Goal: Task Accomplishment & Management: Manage account settings

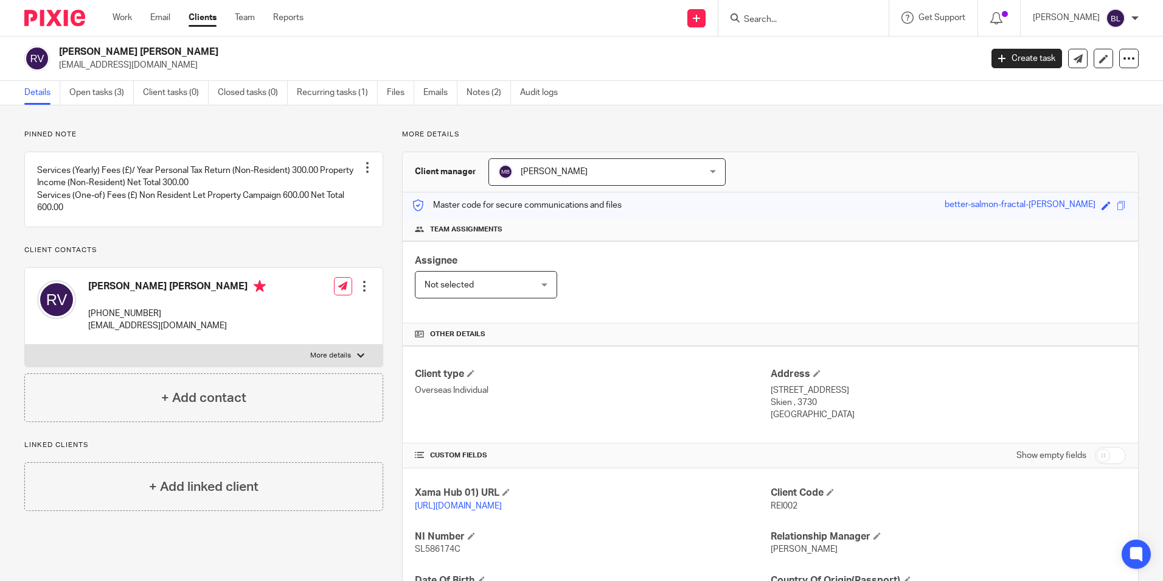
click at [62, 17] on img at bounding box center [54, 18] width 61 height 16
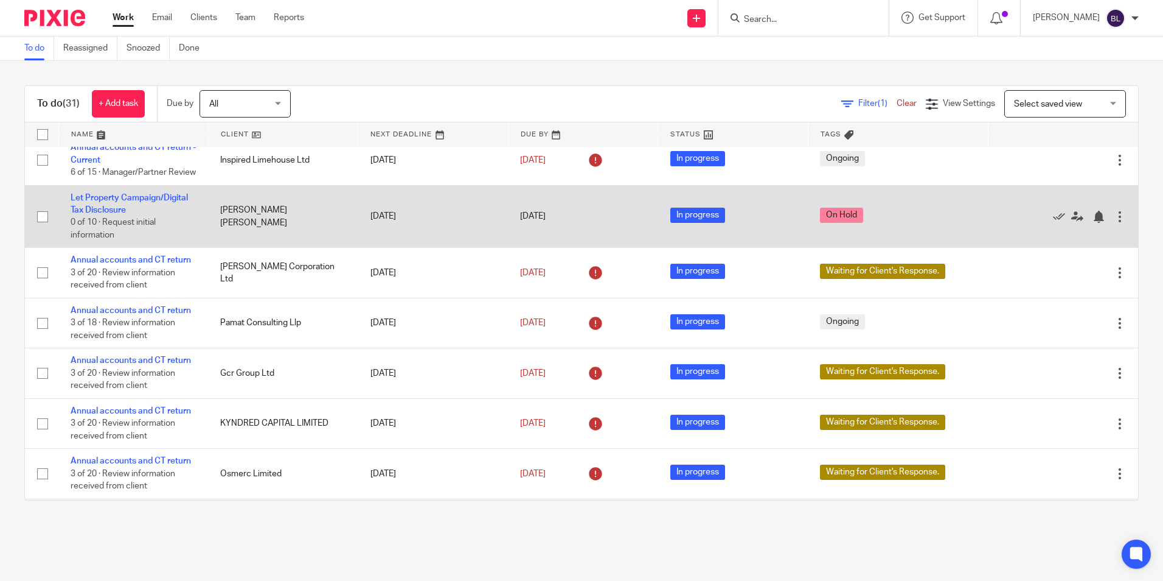
scroll to position [243, 0]
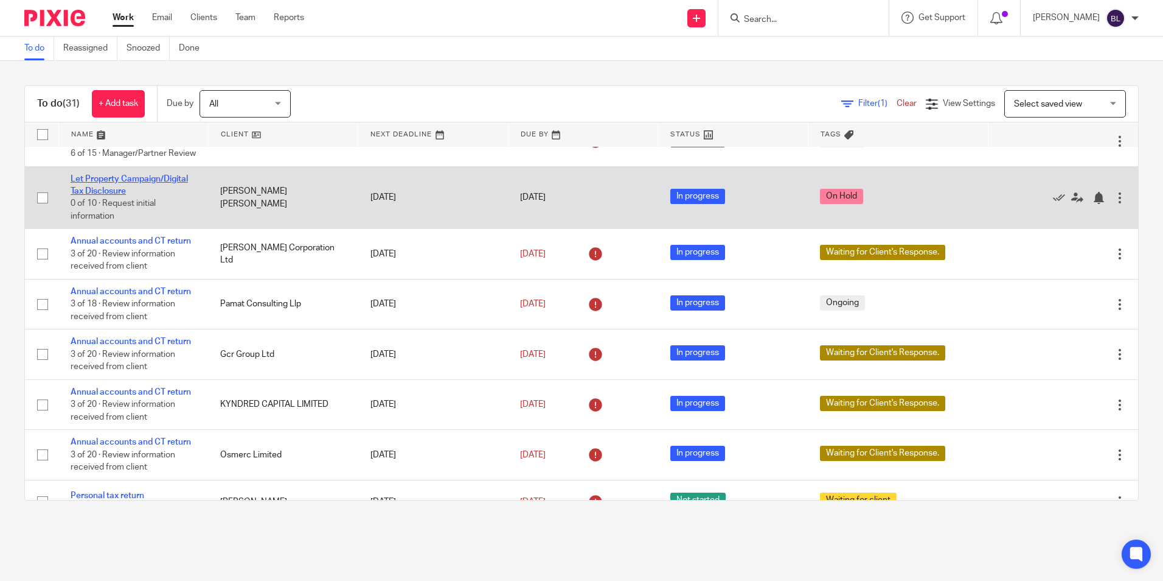
click at [172, 195] on link "Let Property Campaign/Digital Tax Disclosure" at bounding box center [129, 185] width 117 height 21
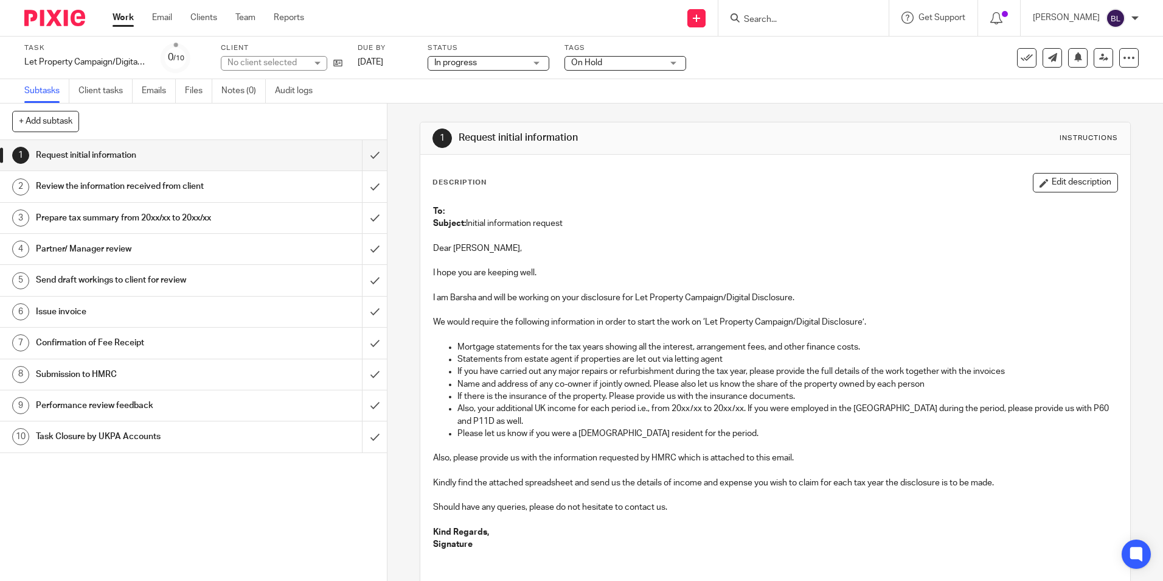
click at [591, 59] on span "On Hold" at bounding box center [586, 62] width 31 height 9
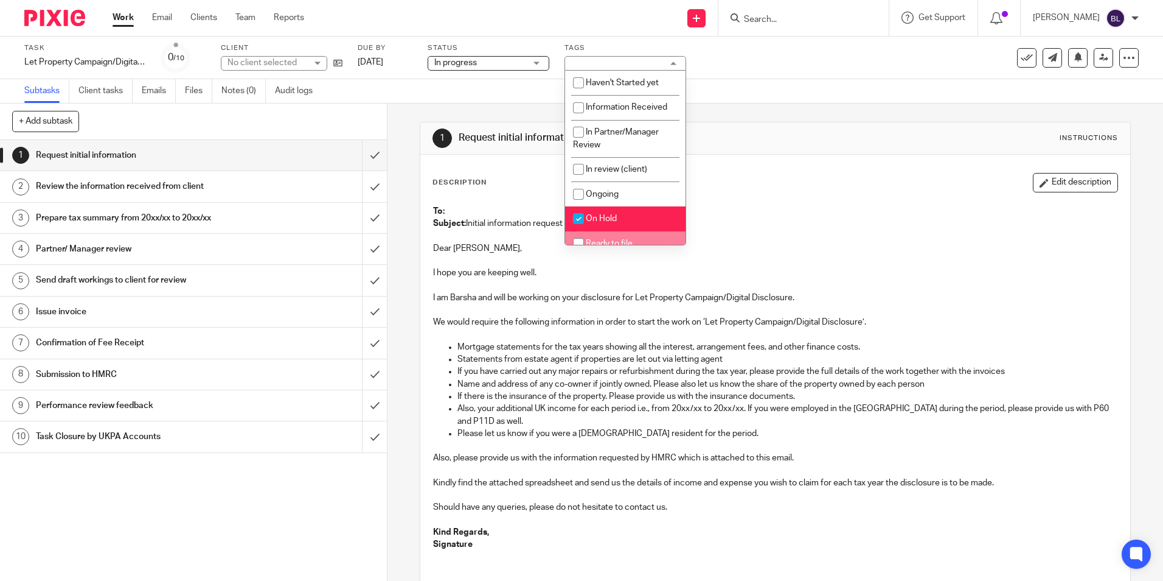
click at [577, 218] on input "checkbox" at bounding box center [578, 218] width 23 height 23
checkbox input "false"
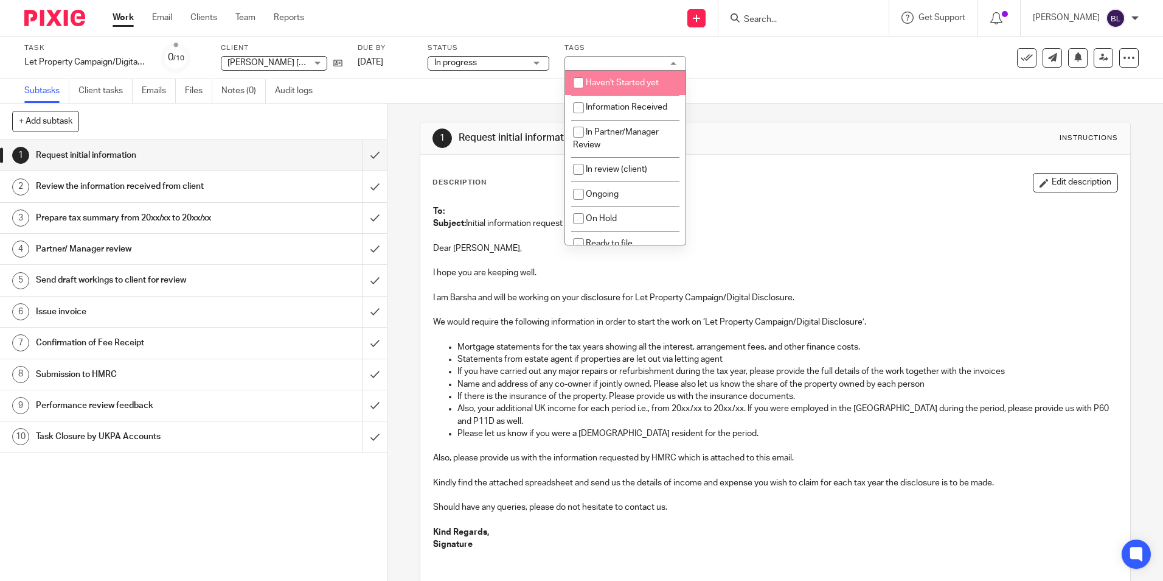
click at [621, 92] on li "Haven't Started yet" at bounding box center [625, 83] width 120 height 25
checkbox input "true"
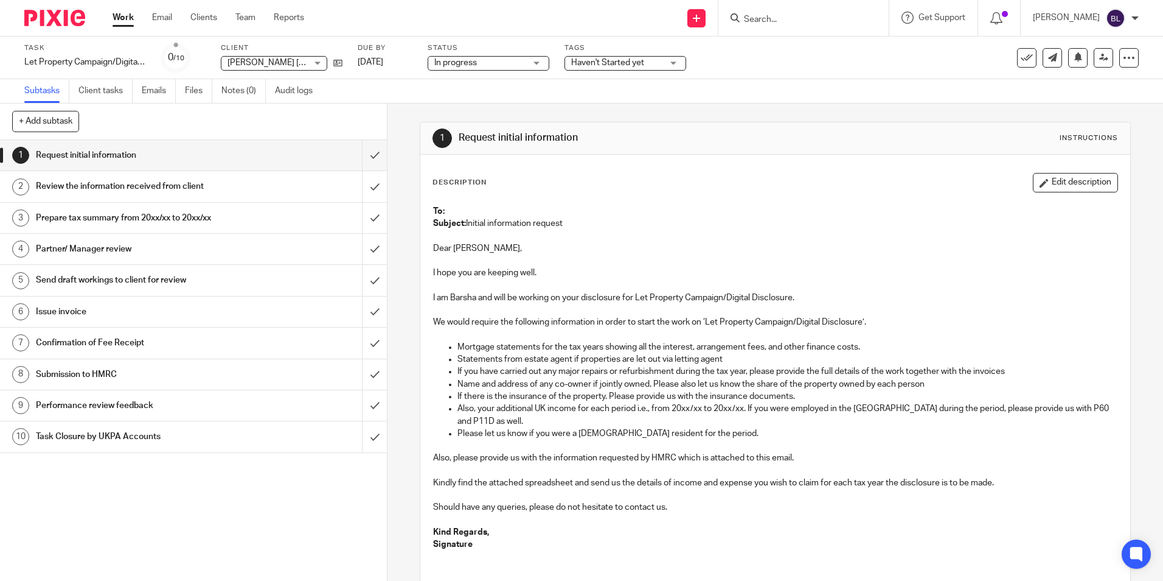
click at [525, 79] on div "Subtasks Client tasks Emails Files Notes (0) Audit logs" at bounding box center [581, 91] width 1163 height 24
click at [354, 153] on input "submit" at bounding box center [193, 155] width 387 height 30
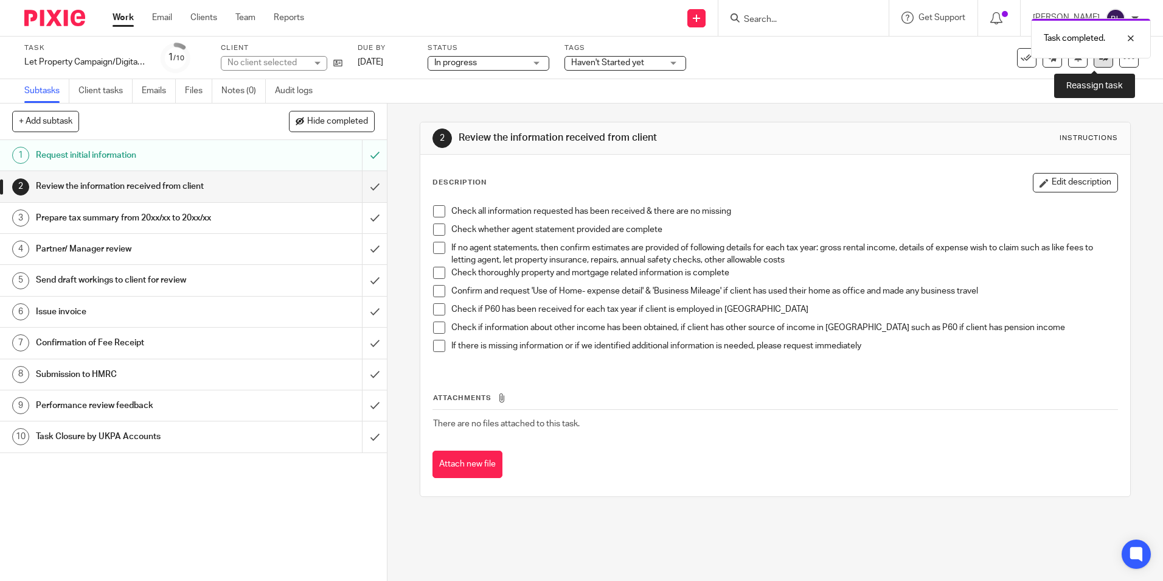
click at [1094, 63] on link at bounding box center [1103, 57] width 19 height 19
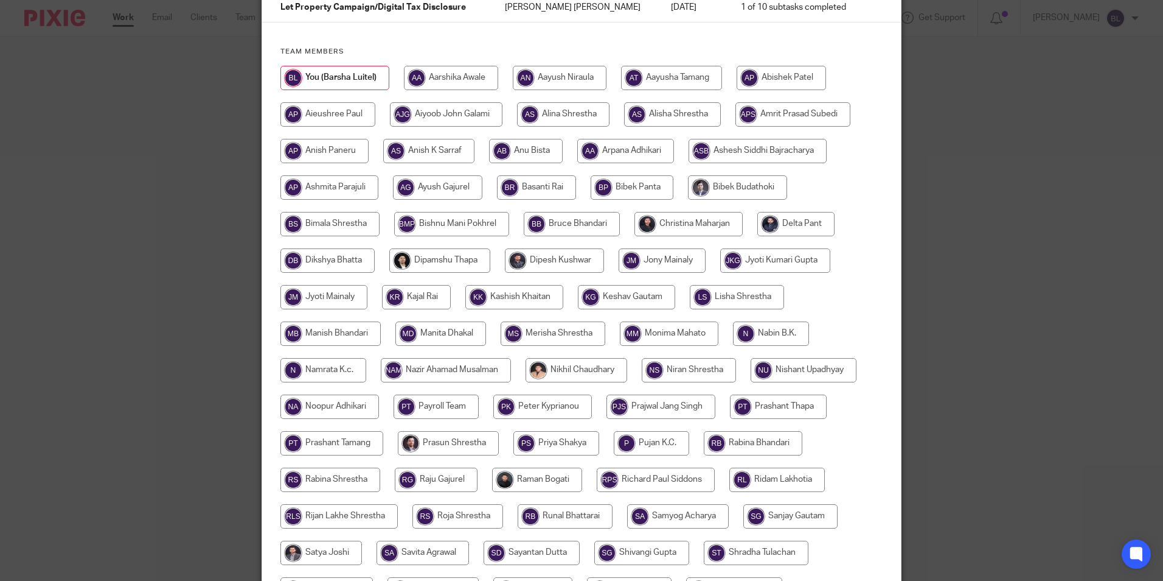
scroll to position [118, 0]
click at [464, 252] on input "radio" at bounding box center [439, 261] width 101 height 24
radio input "true"
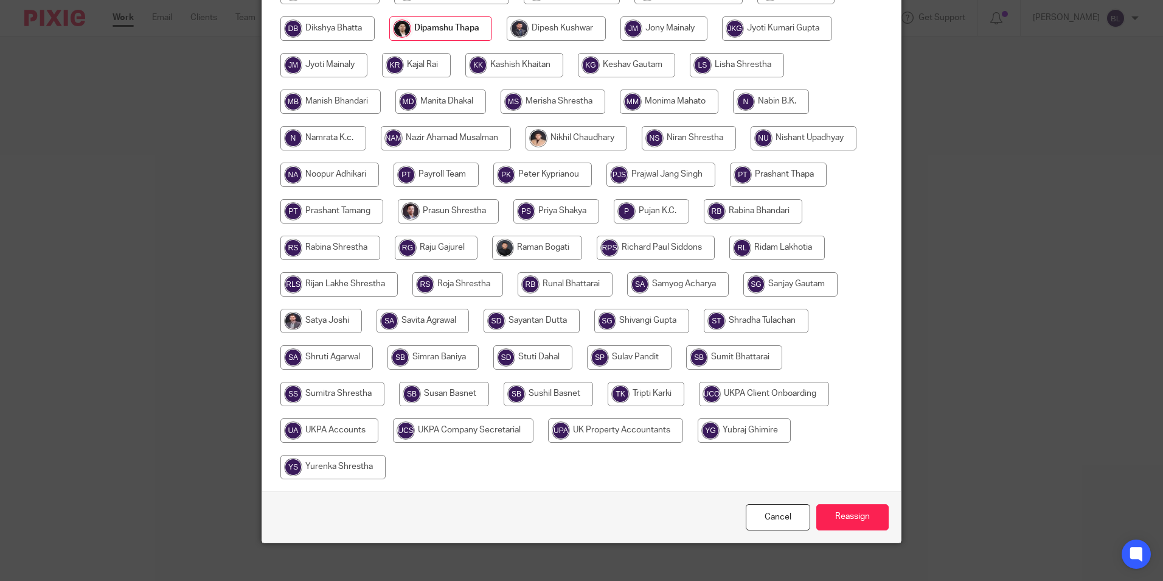
scroll to position [361, 0]
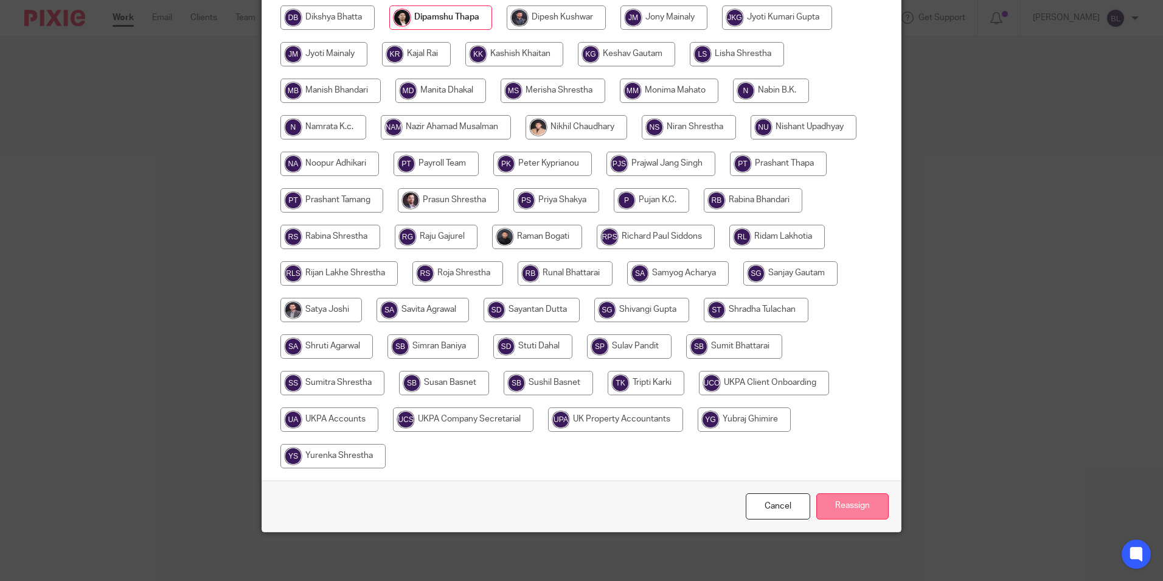
click at [856, 503] on input "Reassign" at bounding box center [853, 506] width 72 height 26
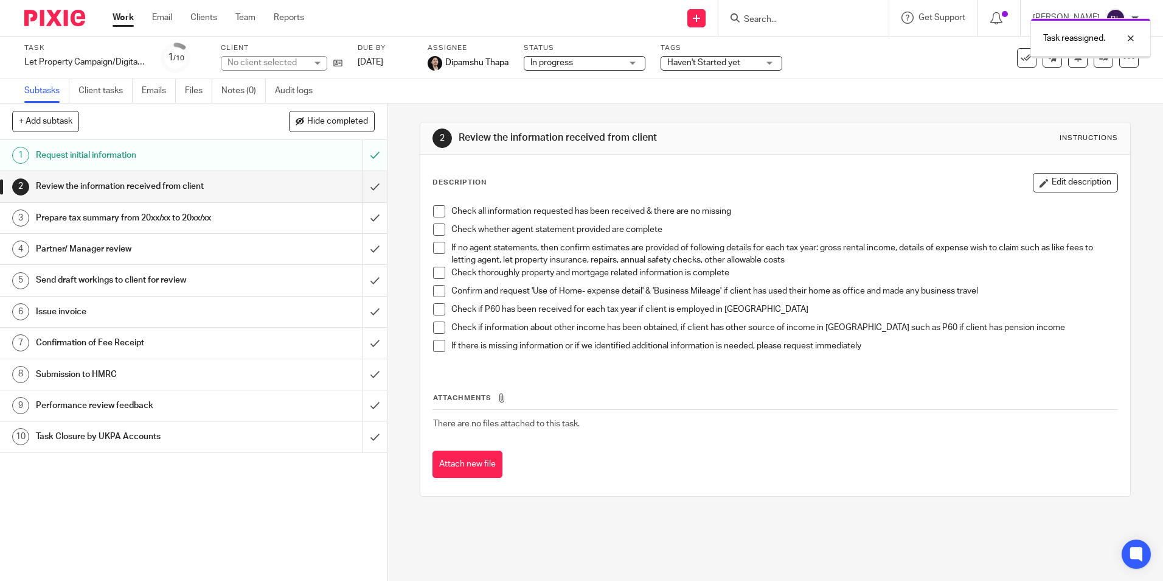
click at [71, 21] on img at bounding box center [54, 18] width 61 height 16
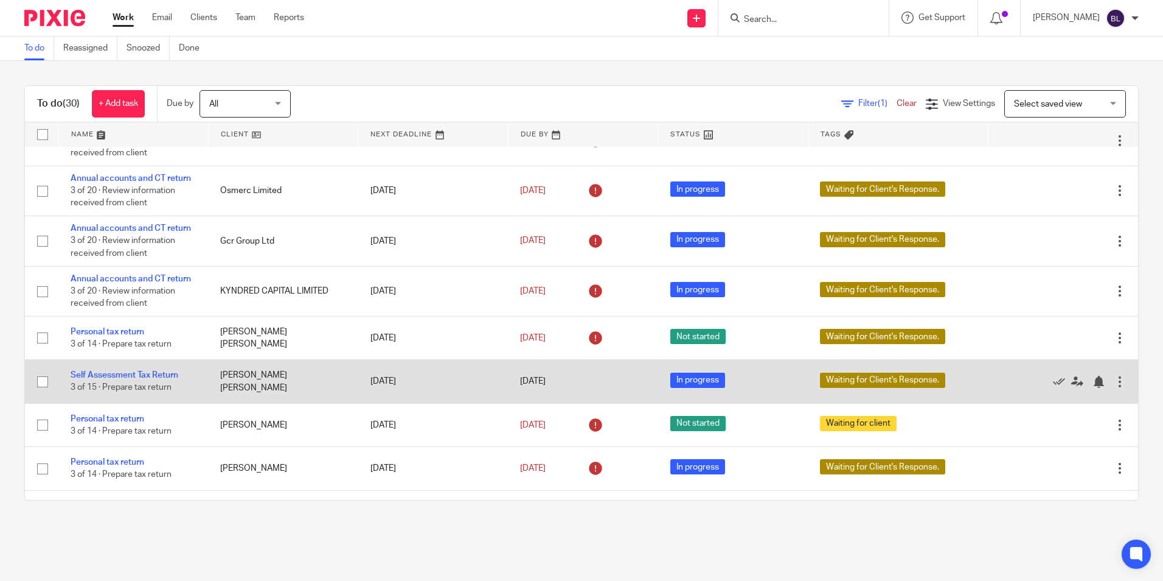
scroll to position [365, 0]
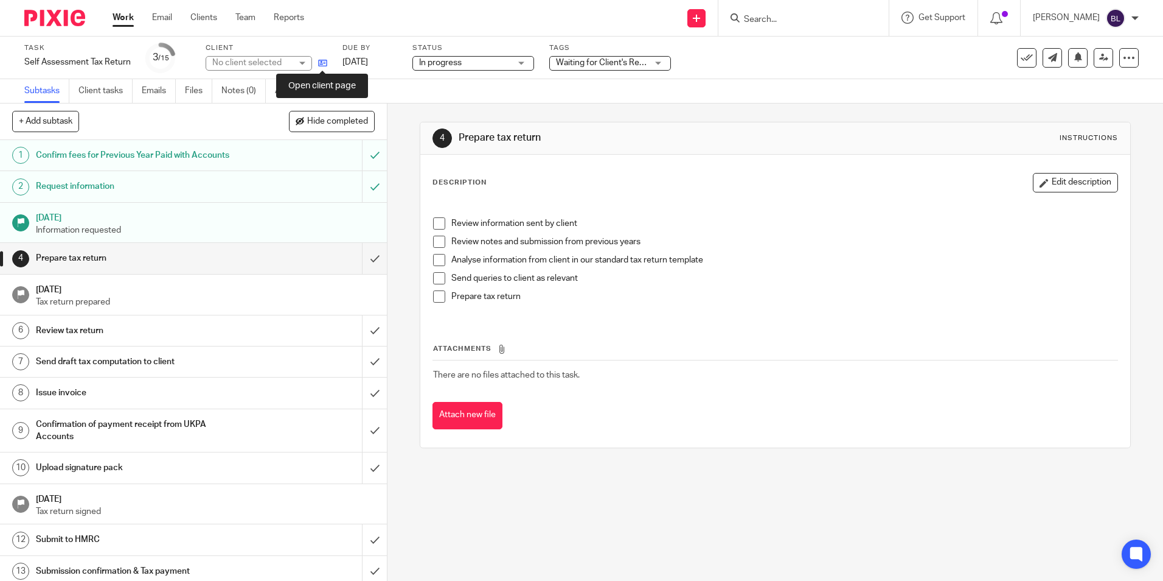
click at [321, 65] on icon at bounding box center [322, 62] width 9 height 9
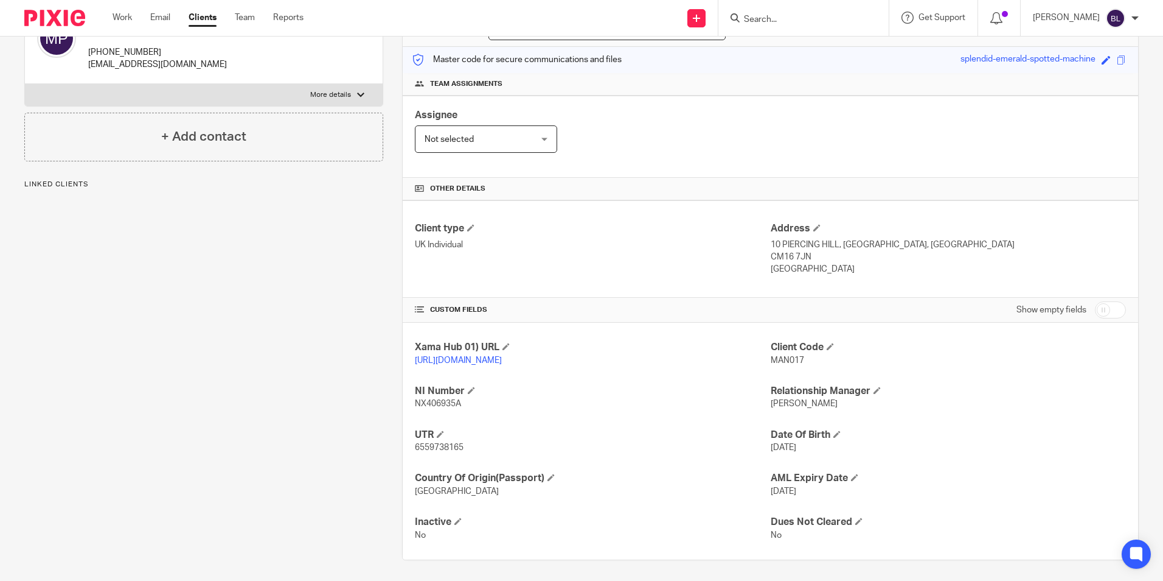
scroll to position [161, 0]
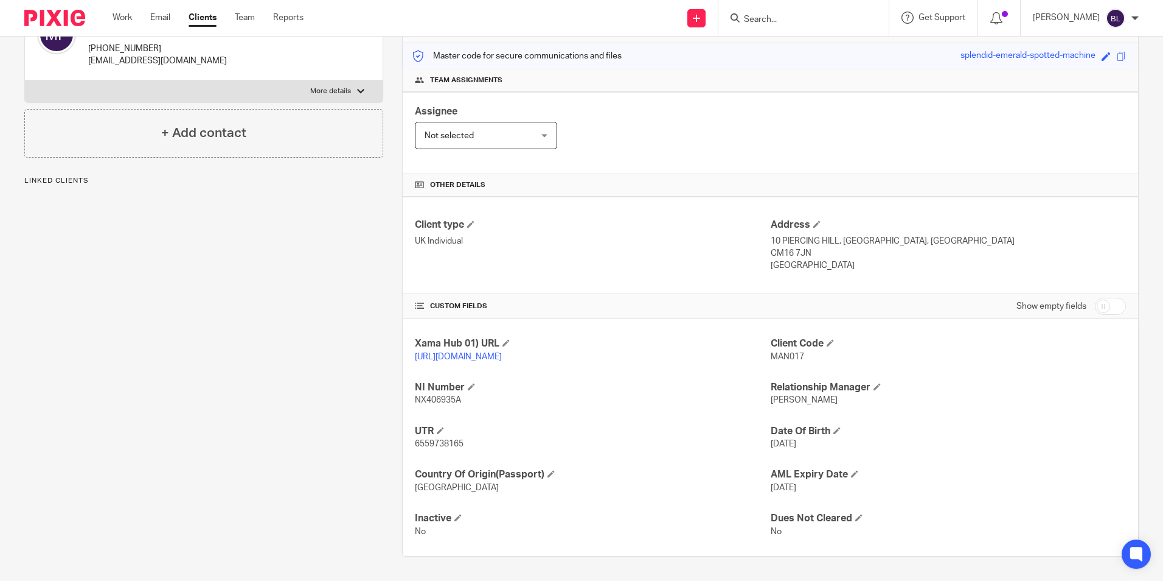
click at [789, 352] on span "MAN017" at bounding box center [787, 356] width 33 height 9
copy span "MAN017"
